Goal: Task Accomplishment & Management: Use online tool/utility

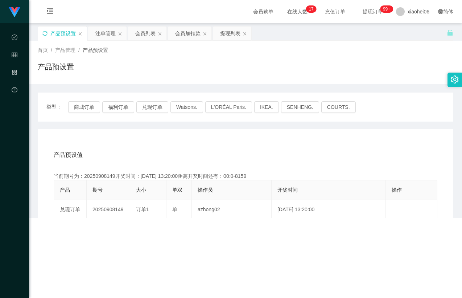
click at [43, 33] on icon "图标: sync" at bounding box center [44, 33] width 5 height 5
click at [169, 73] on div "产品预设置" at bounding box center [246, 69] width 416 height 17
click at [148, 73] on div "产品预设置" at bounding box center [246, 69] width 416 height 17
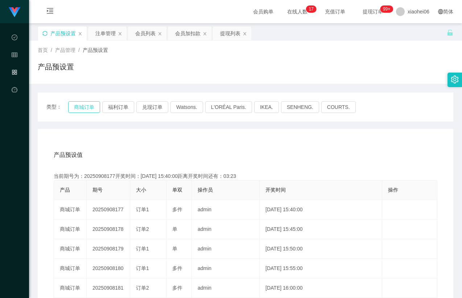
click at [85, 107] on button "商城订单" at bounding box center [84, 107] width 32 height 12
drag, startPoint x: 153, startPoint y: 140, endPoint x: 159, endPoint y: 137, distance: 6.2
click at [153, 140] on div "产品预设值 添加期号 当前期号为：20250908177开奖时间：[DATE] 15:40:00距离开奖时间还有： 产品 期号 大小 单双 操作员 开奖时间 …" at bounding box center [246, 278] width 416 height 299
click at [142, 154] on div "产品预设值 添加期号" at bounding box center [246, 155] width 384 height 20
drag, startPoint x: 106, startPoint y: 177, endPoint x: 113, endPoint y: 174, distance: 7.2
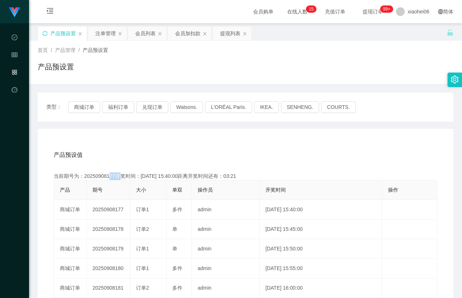
click at [113, 174] on div "当前期号为：20250908177开奖时间：[DATE] 15:40:00距离开奖时间还有：03:21" at bounding box center [246, 176] width 384 height 8
click at [217, 142] on div "产品预设值 添加期号 当前期号为：20250908177开奖时间：[DATE] 15:40:00距离开奖时间还有：03:05 产品 期号 大小 单双 操作员 …" at bounding box center [246, 278] width 416 height 299
click at [214, 145] on div "产品预设值 添加期号" at bounding box center [246, 155] width 384 height 20
drag, startPoint x: 377, startPoint y: 82, endPoint x: 394, endPoint y: 59, distance: 28.6
click at [377, 82] on div "首页 / 产品管理 / 产品预设置 / 产品预设置" at bounding box center [245, 62] width 433 height 43
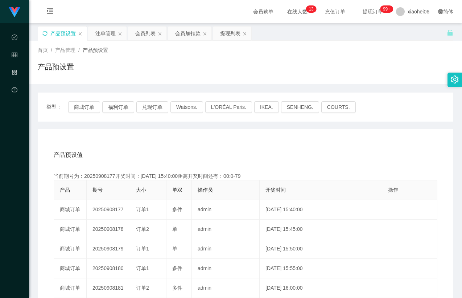
click at [272, 152] on div "产品预设值 添加期号" at bounding box center [246, 155] width 384 height 20
click at [112, 39] on div "注单管理" at bounding box center [105, 33] width 20 height 14
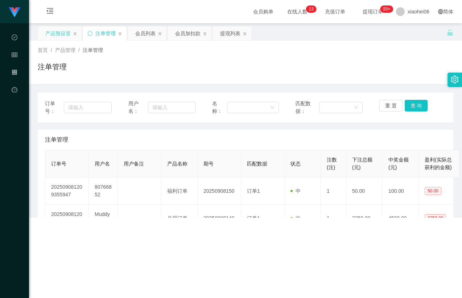
drag, startPoint x: 266, startPoint y: 81, endPoint x: 276, endPoint y: 86, distance: 11.4
click at [267, 81] on div "首页 / 产品管理 / 注单管理 / 注单管理" at bounding box center [245, 62] width 433 height 43
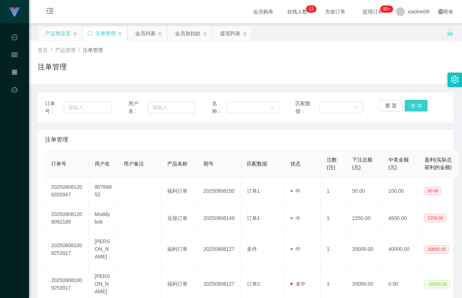
click at [421, 104] on button "查 询" at bounding box center [416, 106] width 23 height 12
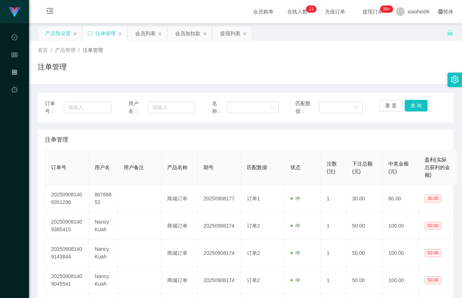
click at [389, 82] on div "首页 / 产品管理 / 注单管理 / 注单管理" at bounding box center [245, 62] width 433 height 43
click at [383, 76] on div "注单管理" at bounding box center [246, 69] width 416 height 17
click at [384, 75] on div "注单管理" at bounding box center [246, 69] width 416 height 17
